Goal: Task Accomplishment & Management: Complete application form

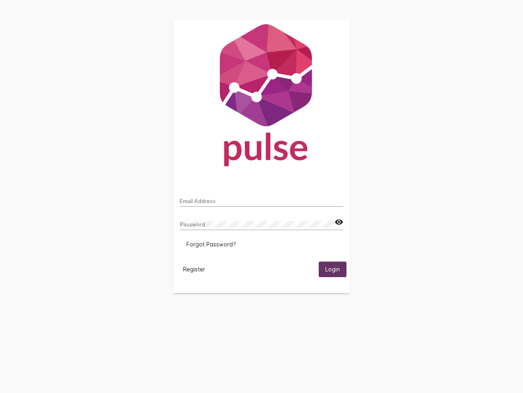
click at [262, 198] on input "Email Address" at bounding box center [262, 200] width 164 height 7
click at [339, 222] on mat-icon "visibility" at bounding box center [339, 222] width 9 height 10
click at [211, 244] on span "Forgot Password?" at bounding box center [210, 243] width 49 height 7
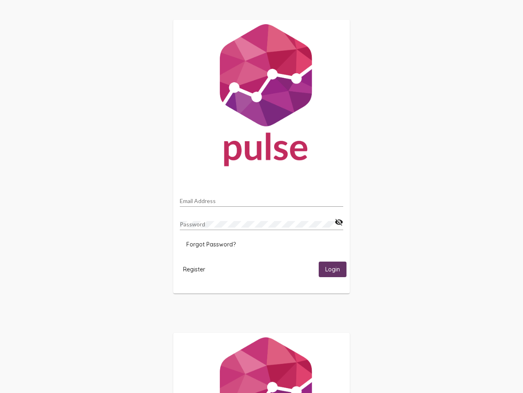
click at [194, 269] on span "Register" at bounding box center [194, 268] width 22 height 7
click at [333, 269] on span "Login" at bounding box center [332, 269] width 15 height 7
